Goal: Task Accomplishment & Management: Complete application form

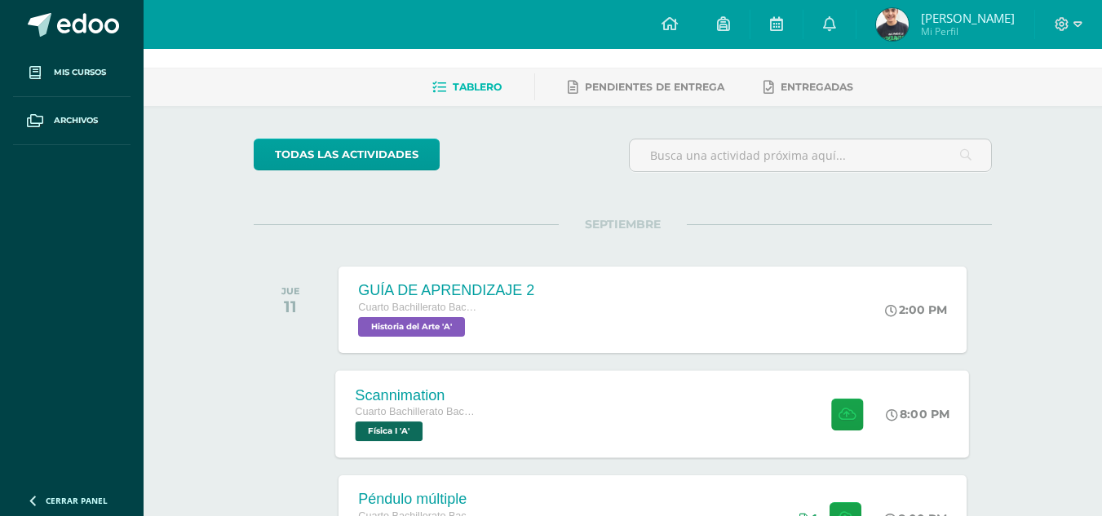
scroll to position [163, 0]
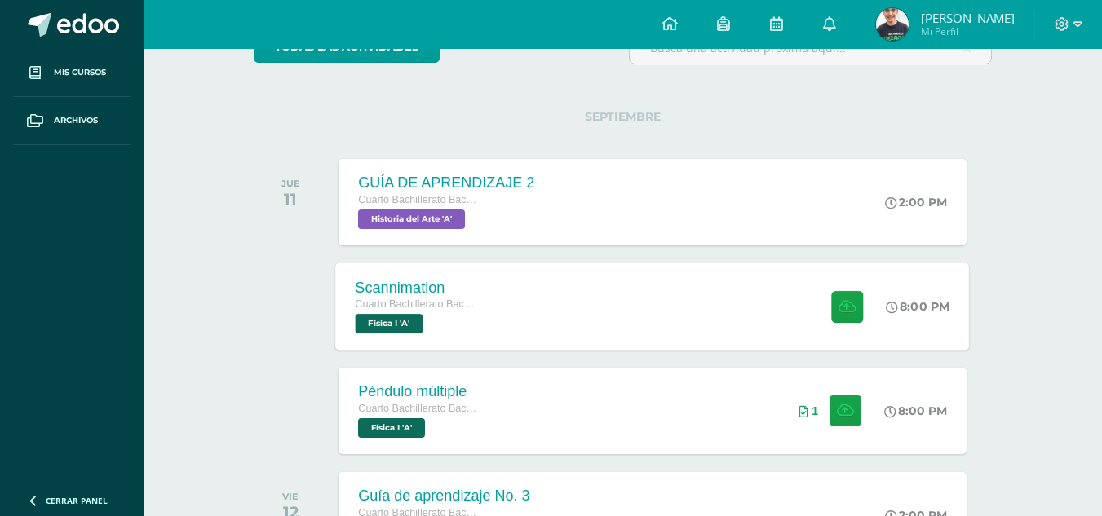
click at [749, 342] on div "Scannimation Cuarto Bachillerato Bachillerato en CCLL con Orientación en Diseño…" at bounding box center [653, 306] width 634 height 87
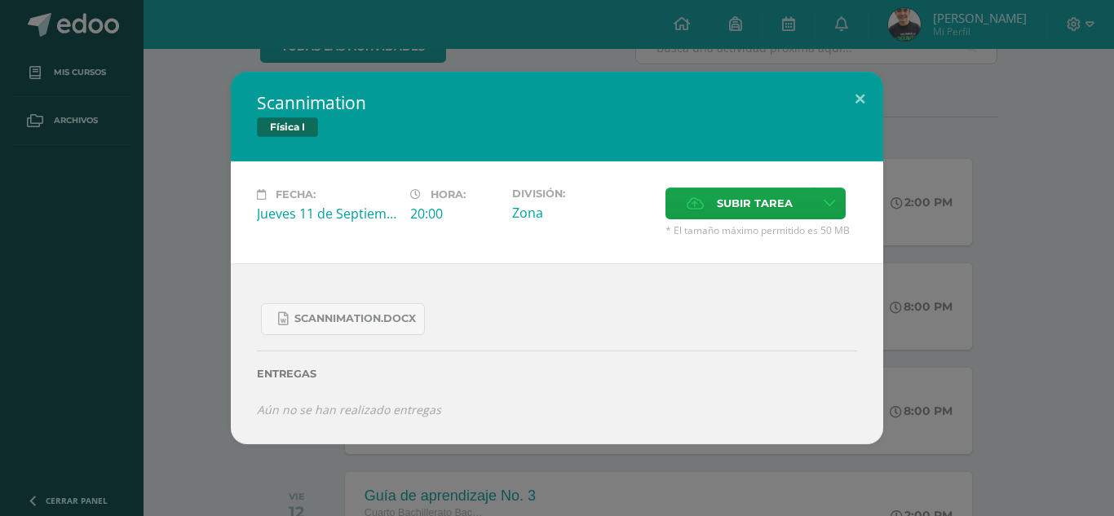
click at [998, 276] on div "Scannimation Física I Fecha: [DATE] Hora: 20:00 División: Zona Cancelar" at bounding box center [557, 258] width 1101 height 373
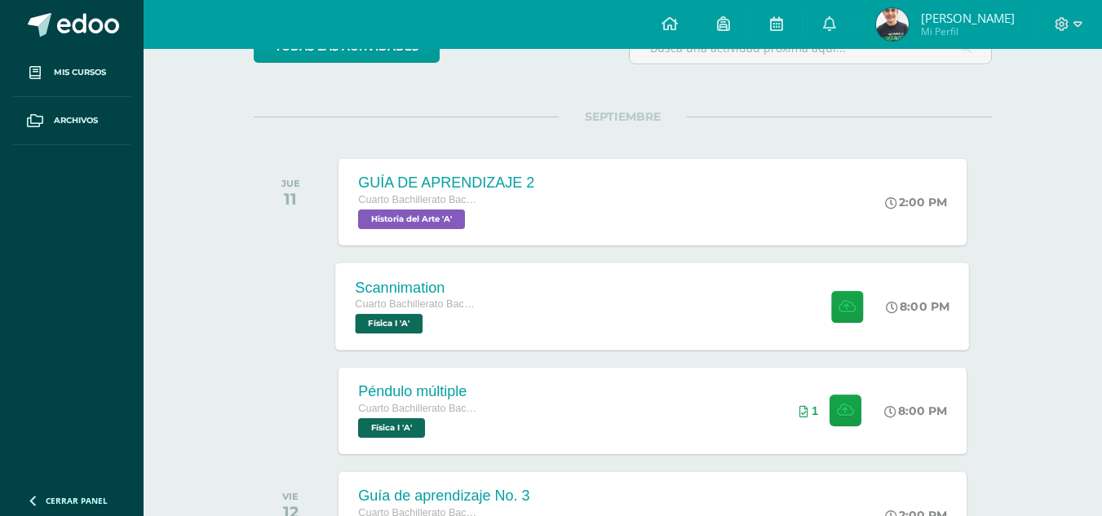
click at [552, 320] on div "Scannimation Cuarto Bachillerato Bachillerato en CCLL con Orientación en Diseño…" at bounding box center [653, 306] width 634 height 87
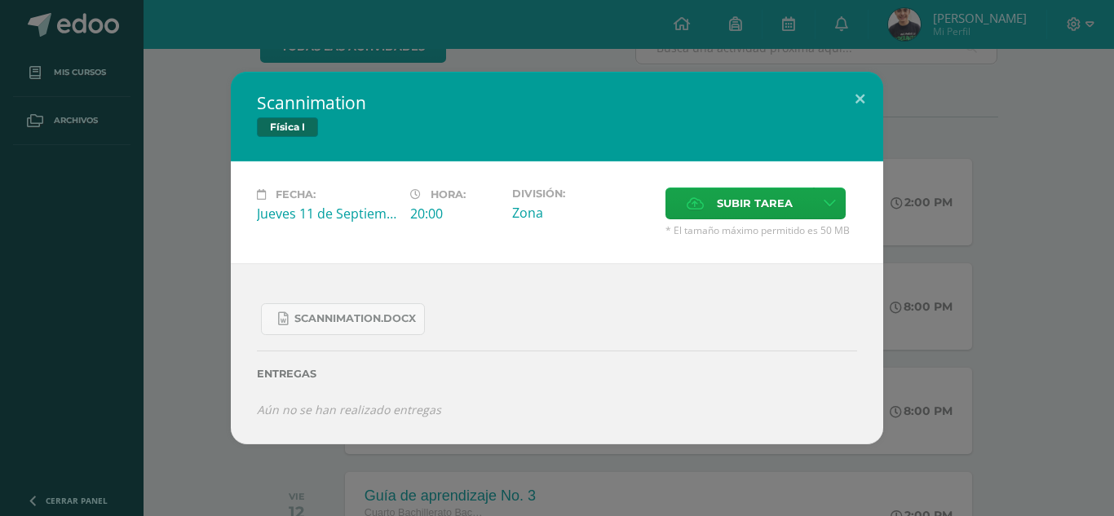
click at [897, 250] on div "Scannimation Física I Fecha: [DATE] Hora: 20:00 División: Zona Cancelar" at bounding box center [557, 258] width 1101 height 373
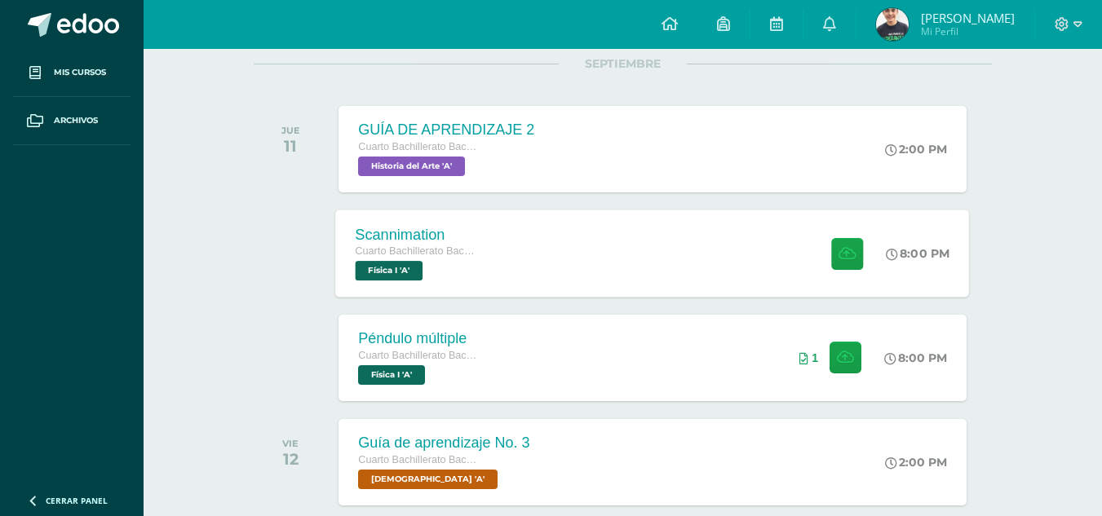
scroll to position [245, 0]
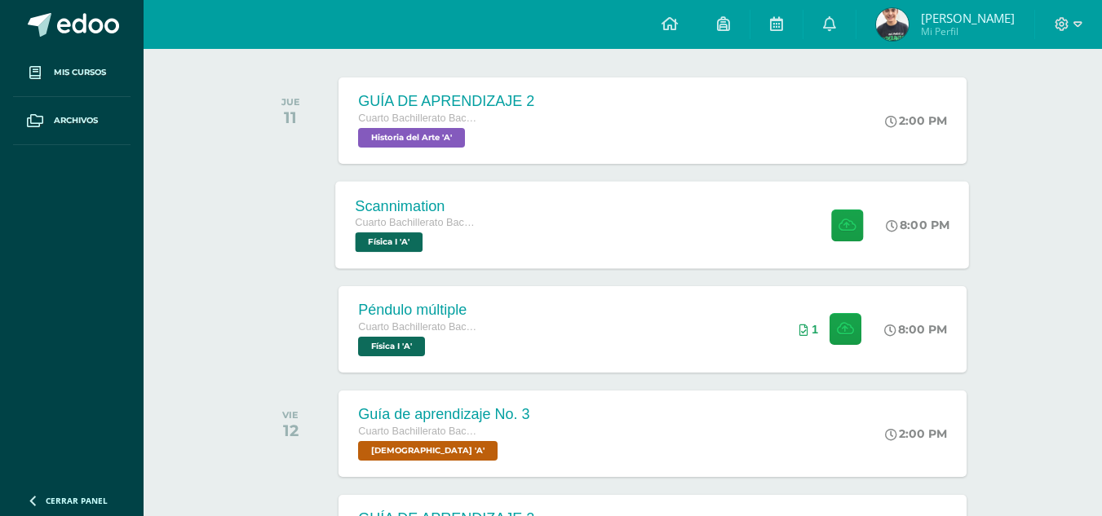
click at [585, 248] on div "Scannimation Cuarto Bachillerato Bachillerato en CCLL con Orientación en Diseño…" at bounding box center [653, 224] width 634 height 87
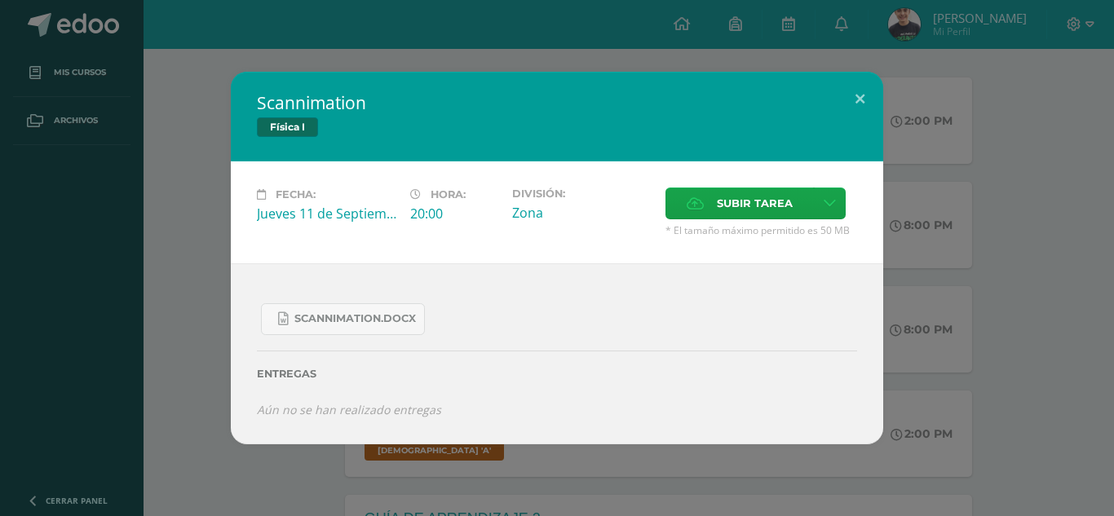
click at [179, 156] on div "Scannimation Física I Fecha: [DATE] Hora: 20:00 División: Zona Cancelar" at bounding box center [557, 258] width 1101 height 373
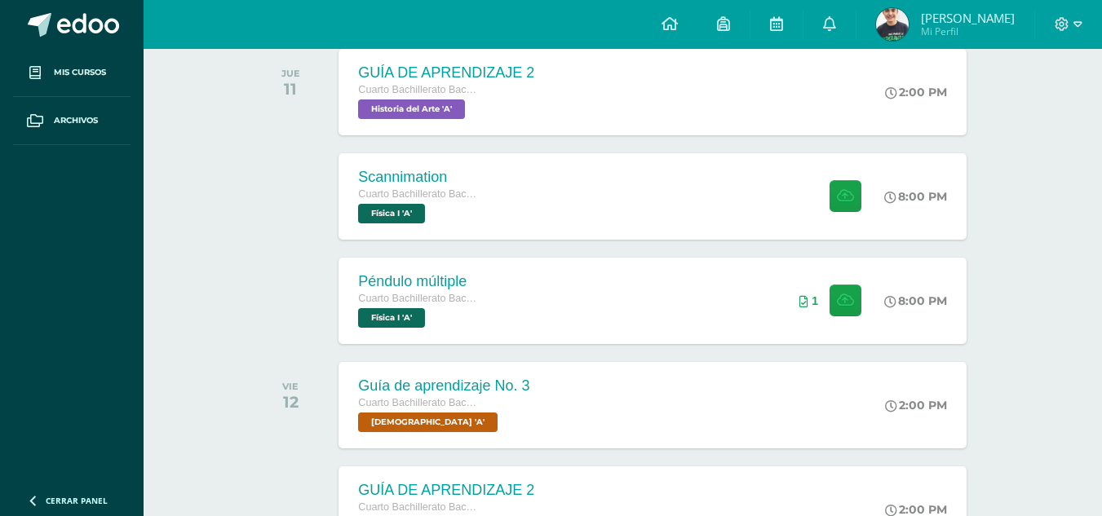
scroll to position [326, 0]
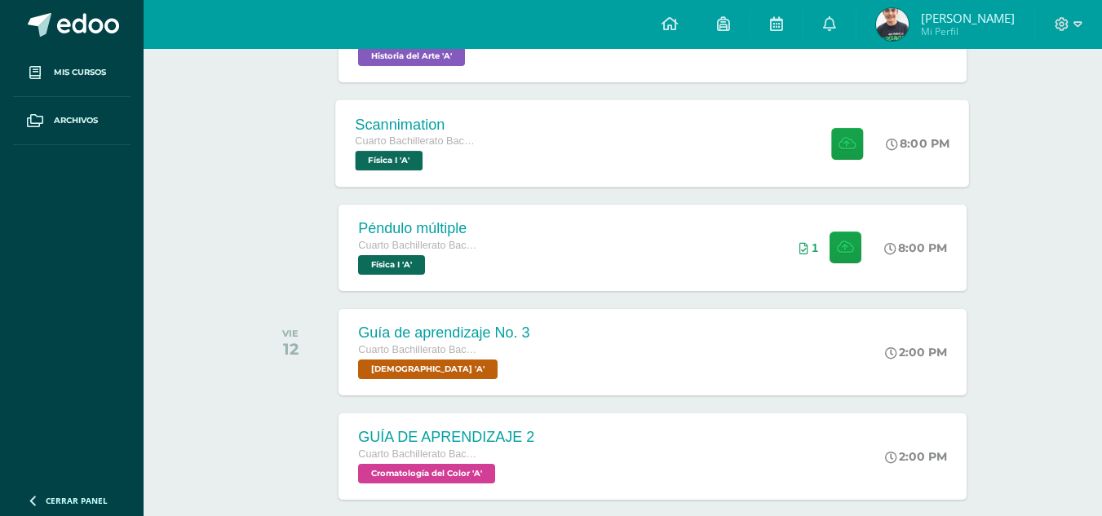
click at [580, 163] on div "Scannimation Cuarto Bachillerato Bachillerato en CCLL con Orientación en Diseño…" at bounding box center [653, 143] width 634 height 87
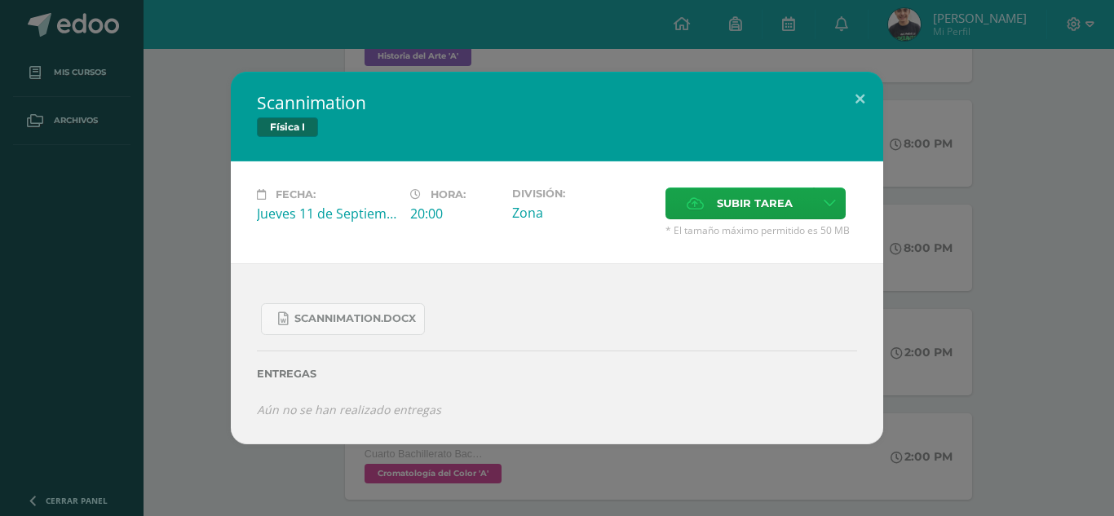
click at [622, 31] on div "Scannimation Física I Fecha: [DATE] Hora: 20:00 División: Zona Cancelar" at bounding box center [557, 258] width 1114 height 516
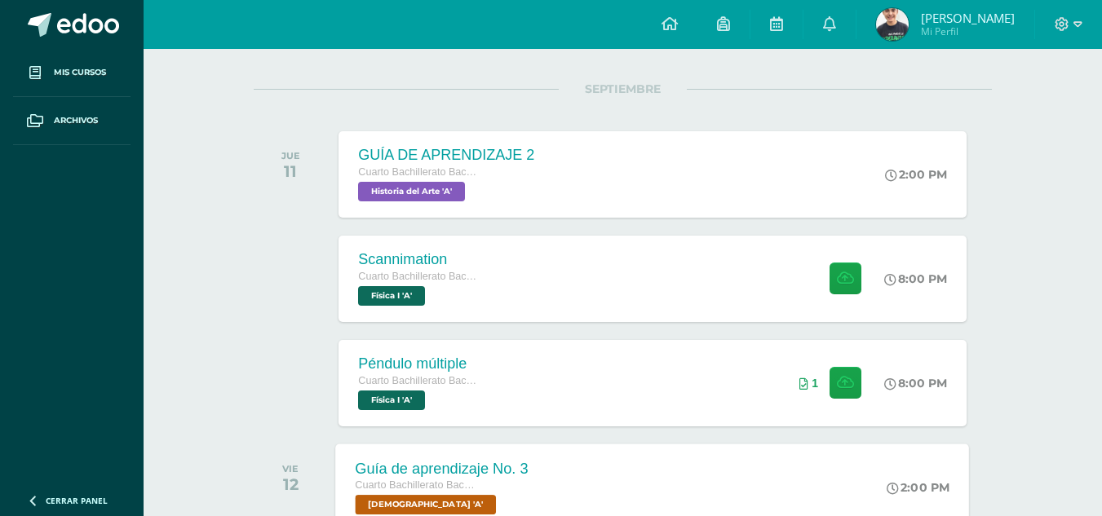
scroll to position [163, 0]
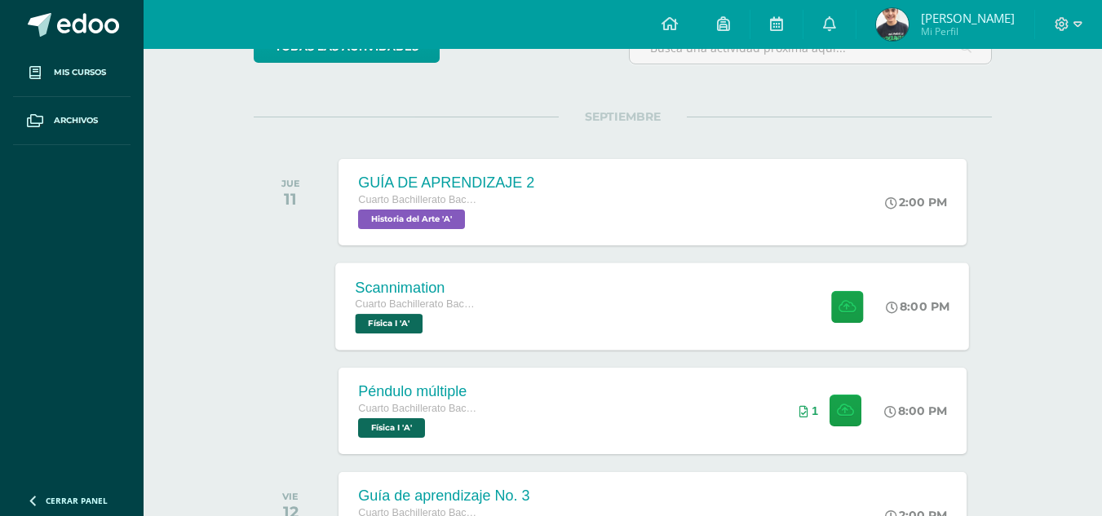
click at [679, 341] on div "Scannimation Cuarto Bachillerato Bachillerato en CCLL con Orientación en Diseño…" at bounding box center [653, 306] width 634 height 87
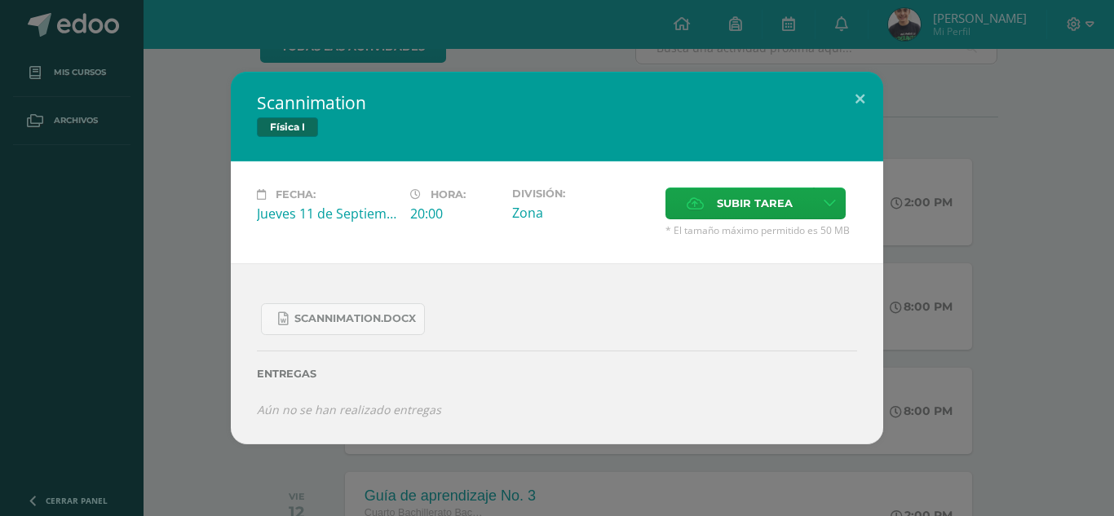
click at [953, 332] on div "Scannimation Física I Fecha: [DATE] Hora: 20:00 División: Zona Cancelar" at bounding box center [557, 258] width 1101 height 373
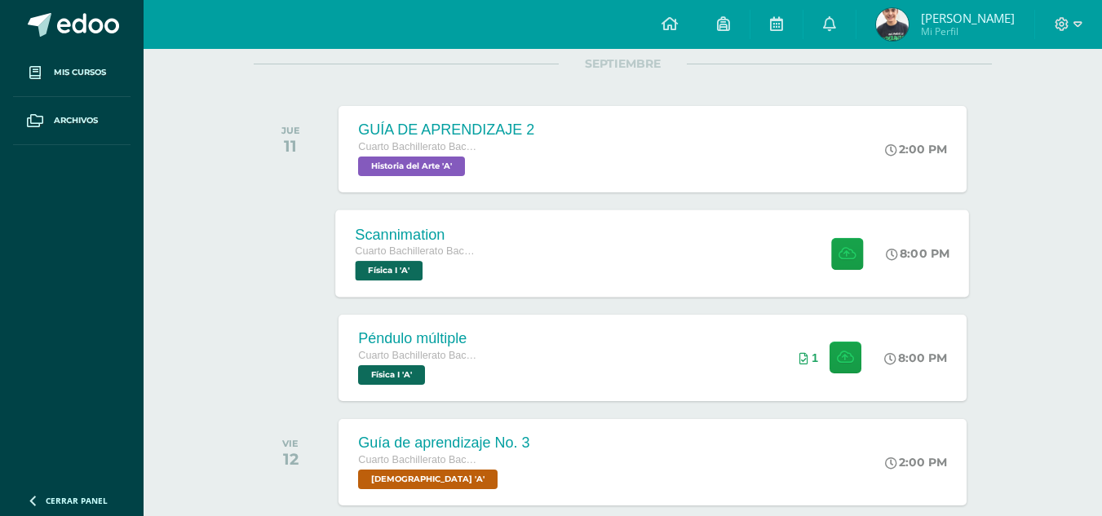
scroll to position [245, 0]
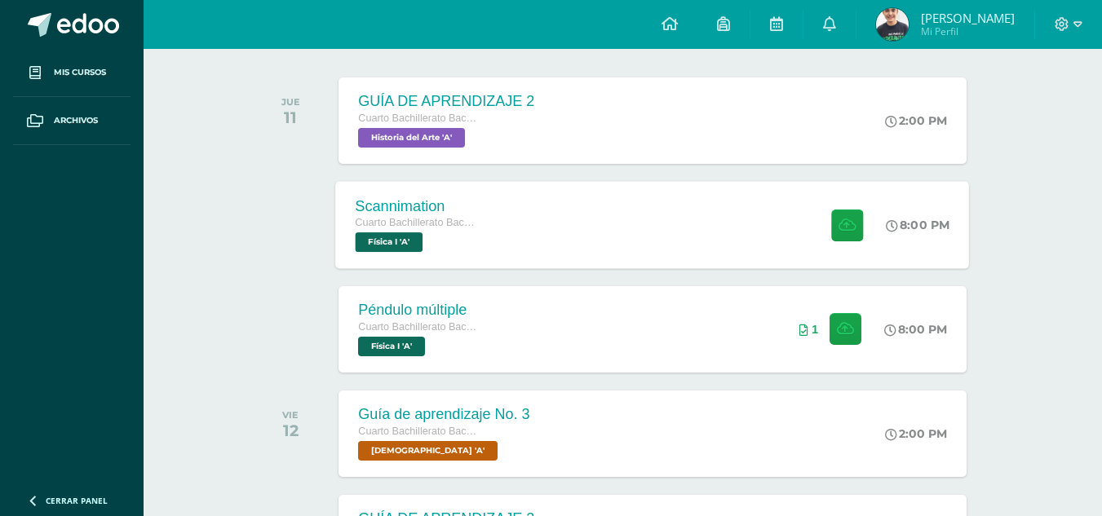
click at [492, 243] on div "Scannimation Cuarto Bachillerato Bachillerato en CCLL con Orientación en Diseño…" at bounding box center [417, 224] width 163 height 87
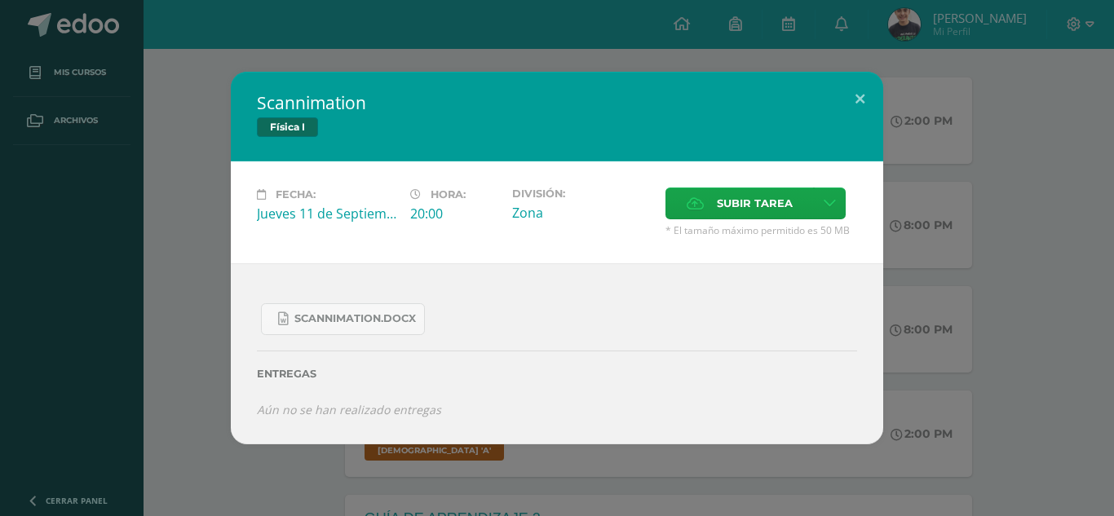
click at [909, 229] on div "Scannimation Física I Fecha: [DATE] Hora: 20:00 División: Zona Cancelar" at bounding box center [557, 258] width 1101 height 373
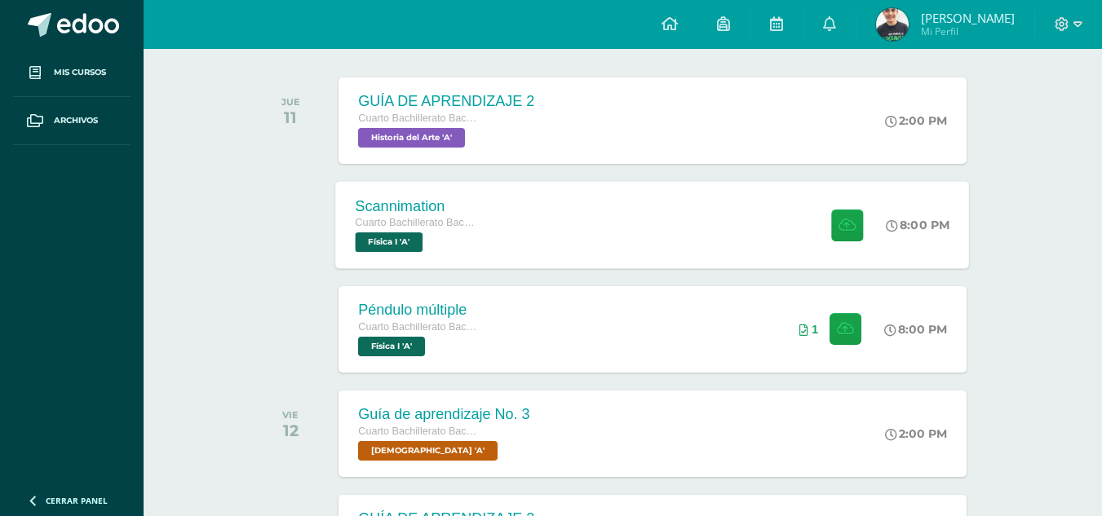
click at [718, 255] on div "Scannimation Cuarto Bachillerato Bachillerato en CCLL con Orientación en Diseño…" at bounding box center [653, 224] width 634 height 87
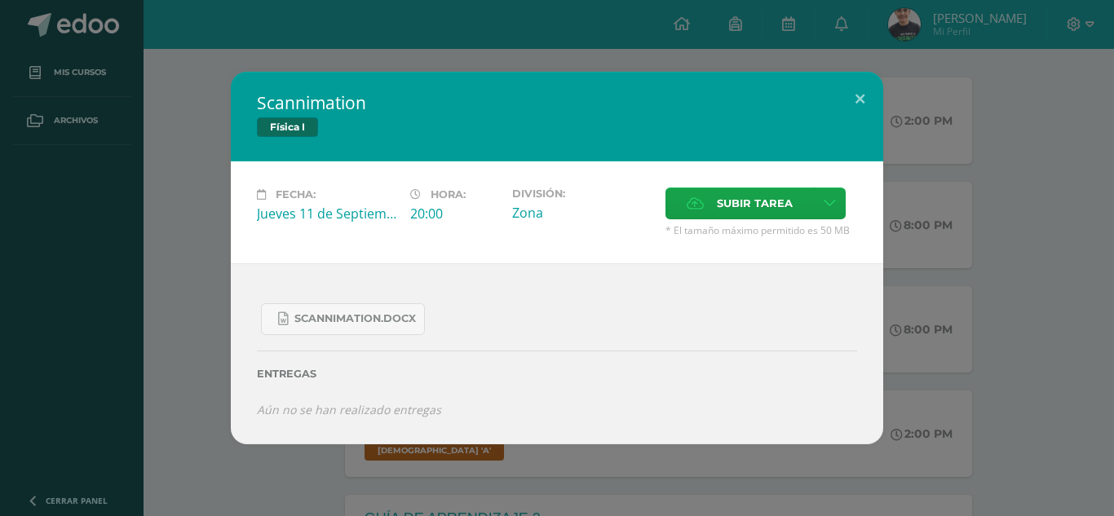
click at [916, 235] on div "Scannimation Física I Fecha: [DATE] Hora: 20:00 División: Zona Cancelar" at bounding box center [557, 258] width 1101 height 373
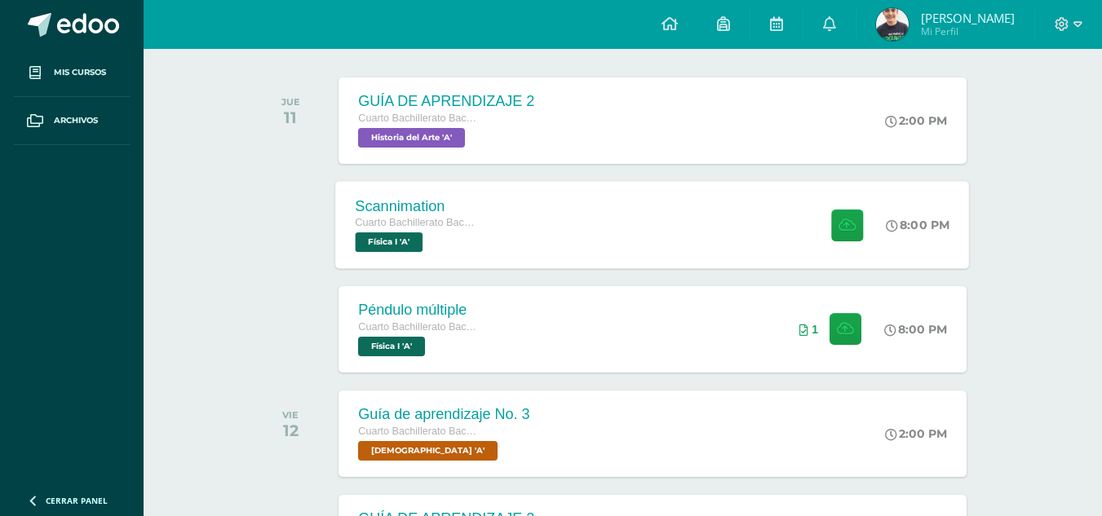
click at [630, 240] on div "Scannimation Cuarto Bachillerato Bachillerato en CCLL con Orientación en Diseño…" at bounding box center [653, 224] width 634 height 87
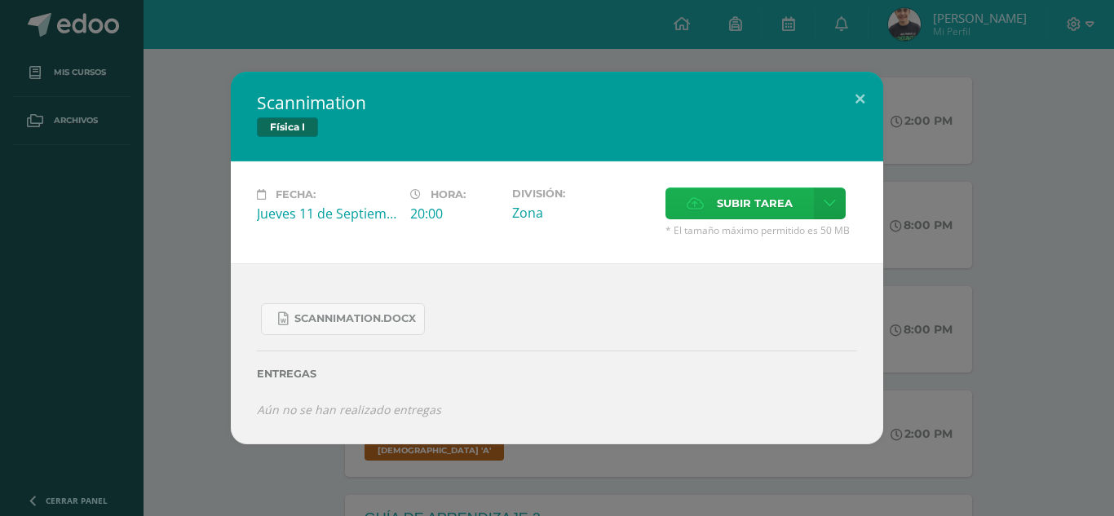
click at [735, 212] on span "Subir tarea" at bounding box center [755, 203] width 76 height 30
click at [0, 0] on input "Subir tarea" at bounding box center [0, 0] width 0 height 0
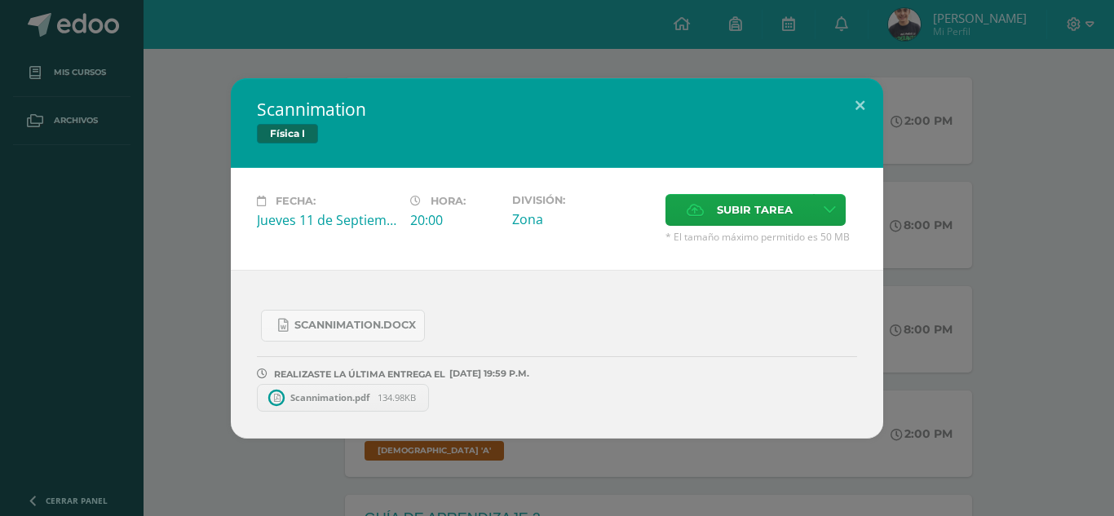
click at [355, 400] on span "Scannimation.pdf" at bounding box center [329, 397] width 95 height 12
click at [940, 173] on div "Scannimation Física I Fecha: [DATE] Hora: 20:00 División: Zona Cancelar" at bounding box center [557, 258] width 1101 height 361
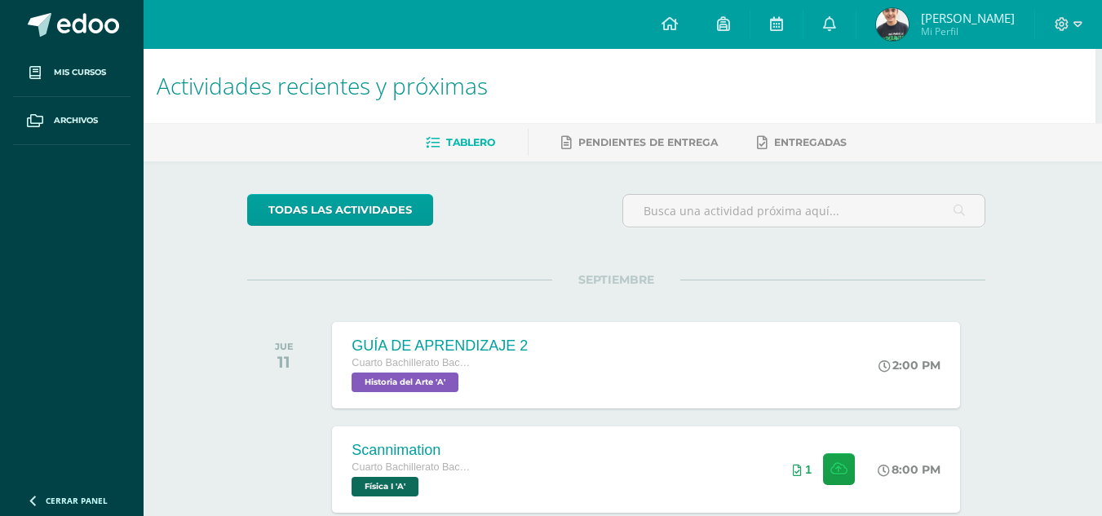
scroll to position [245, 7]
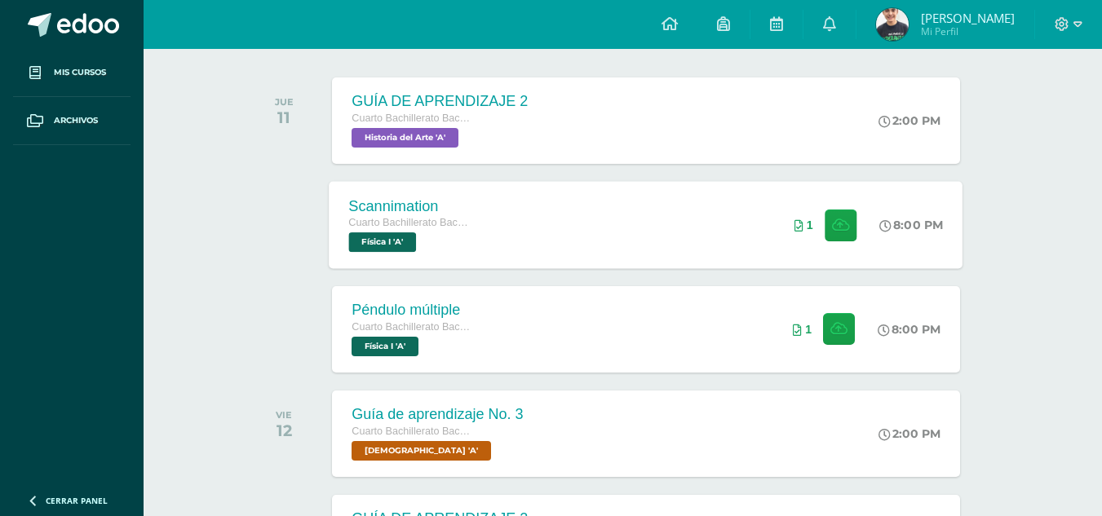
click at [403, 221] on span "Cuarto Bachillerato Bachillerato en CCLL con Orientación en Diseño Gráfico" at bounding box center [411, 222] width 124 height 11
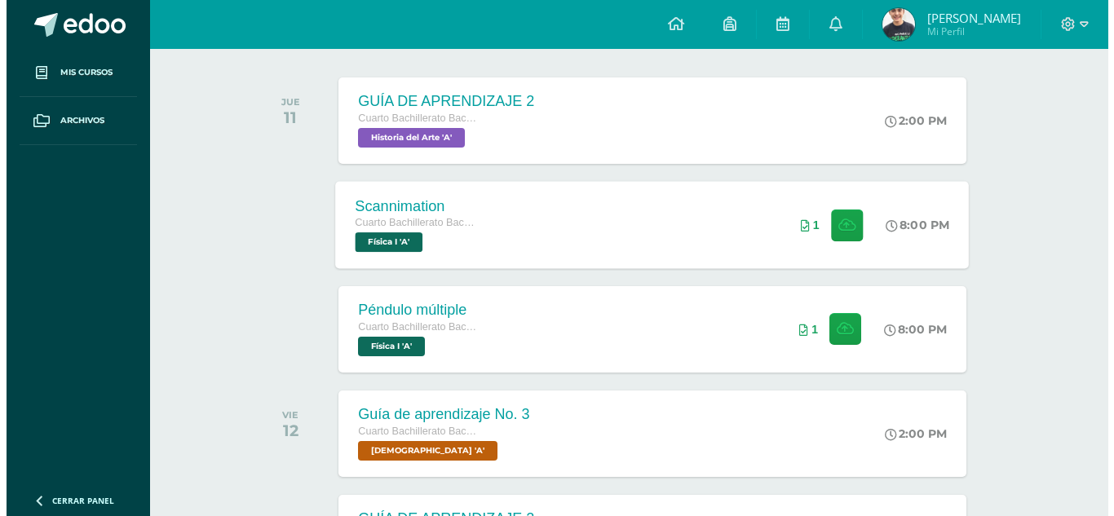
scroll to position [245, 0]
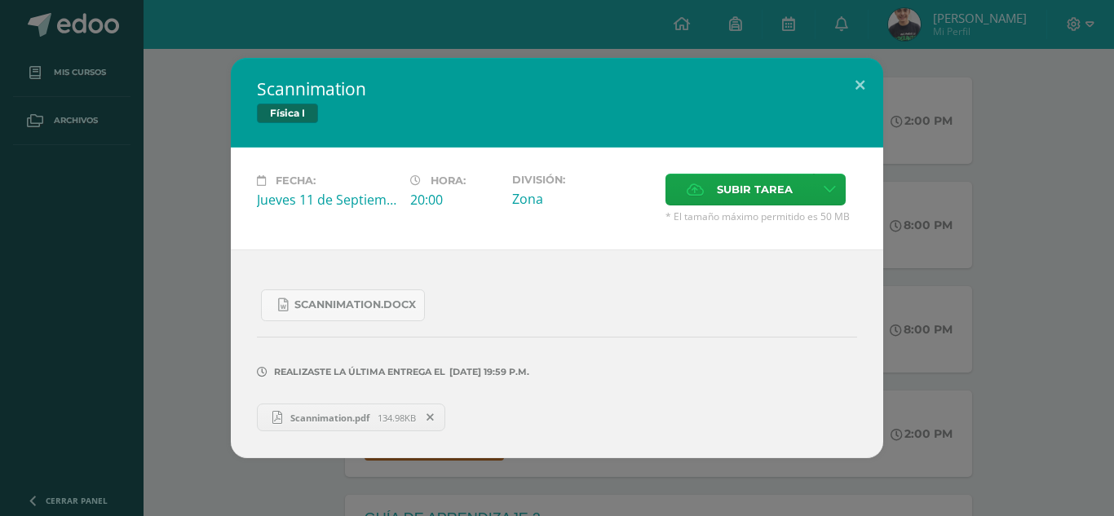
click at [145, 313] on div "Scannimation Física I Fecha: [DATE] Hora: 20:00 División: Zona Cancelar" at bounding box center [557, 258] width 1101 height 400
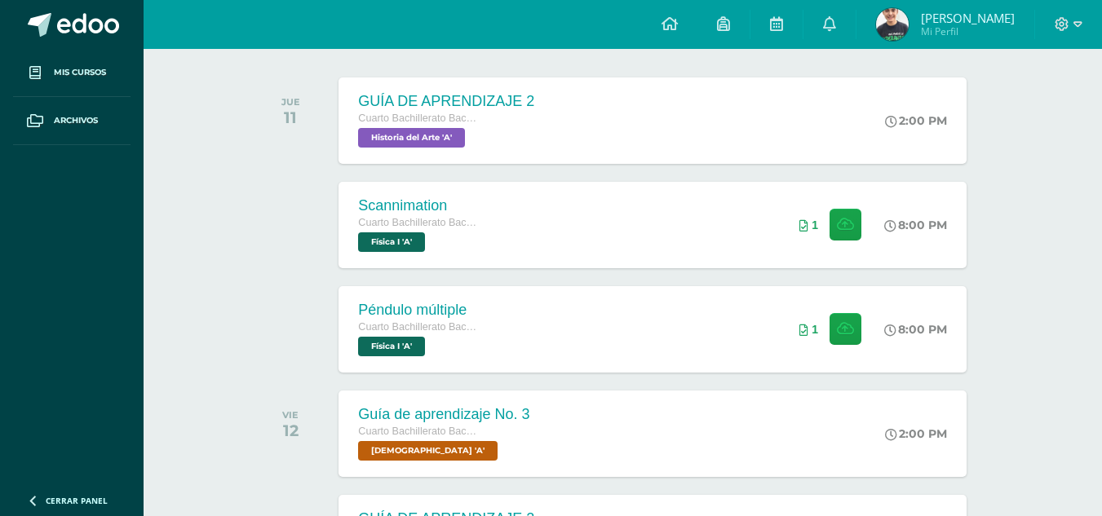
click at [512, 204] on div "Scannimation Cuarto Bachillerato Bachillerato en CCLL con Orientación en Diseño…" at bounding box center [653, 224] width 634 height 87
